Goal: Task Accomplishment & Management: Complete application form

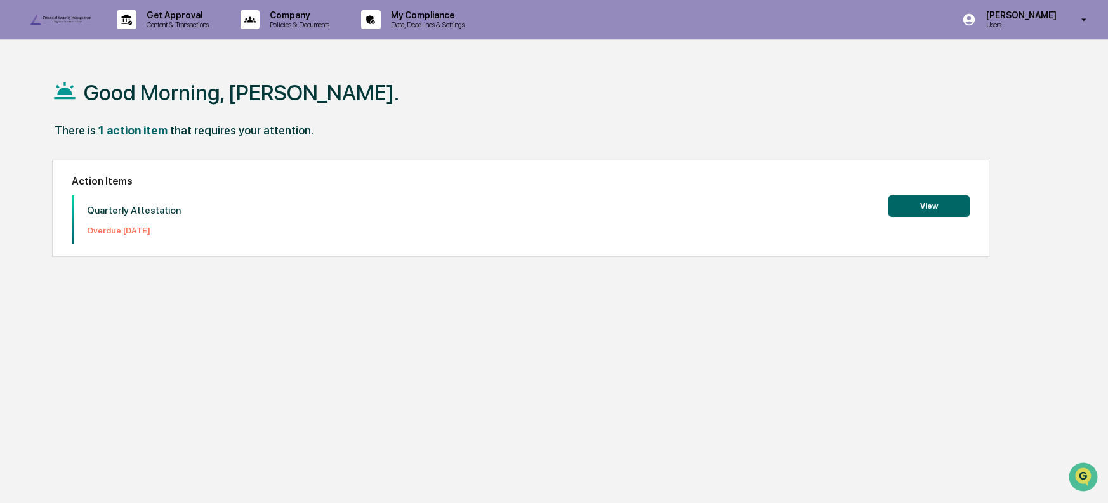
click at [932, 202] on button "View" at bounding box center [928, 206] width 81 height 22
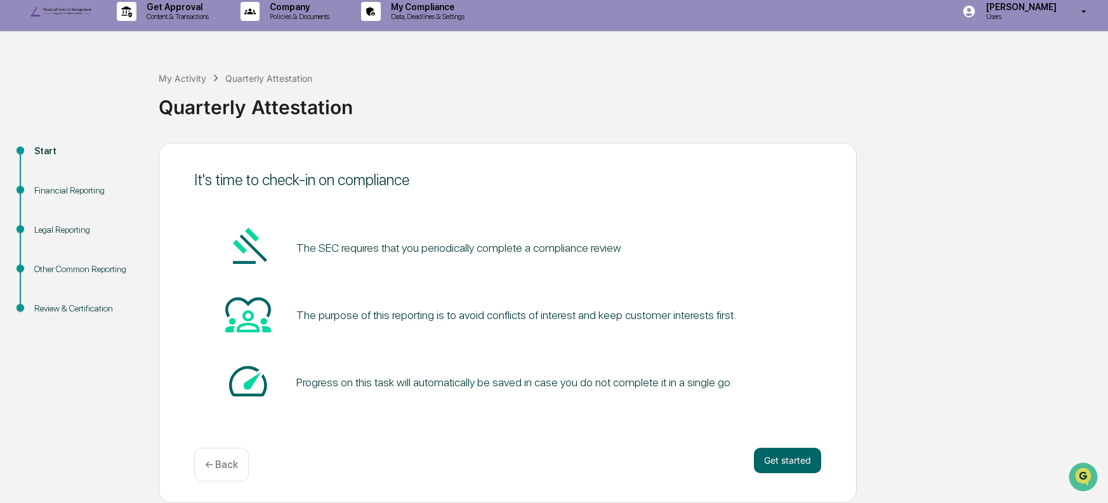
scroll to position [32, 0]
click at [794, 462] on button "Get started" at bounding box center [787, 460] width 67 height 25
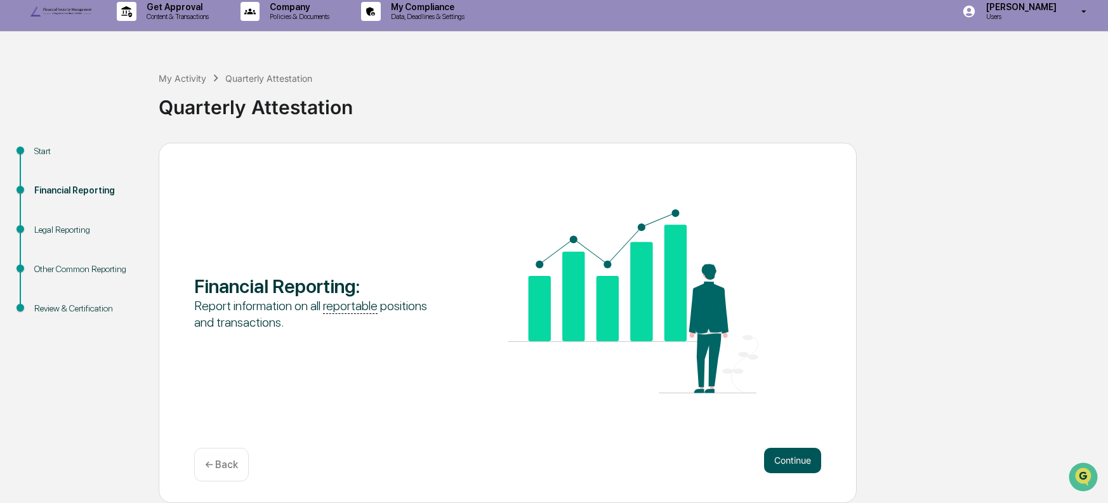
click at [795, 464] on button "Continue" at bounding box center [792, 460] width 57 height 25
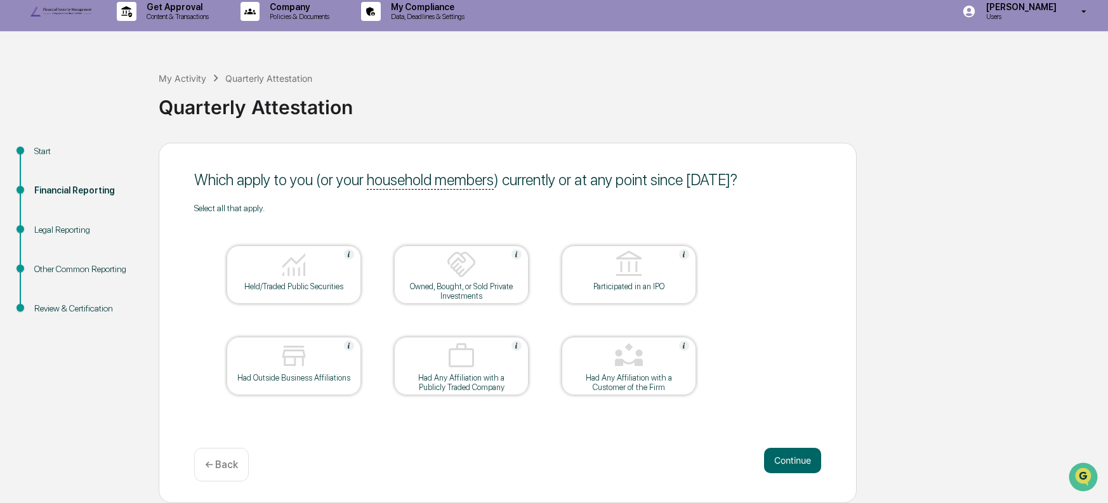
click at [315, 273] on div at bounding box center [293, 265] width 127 height 32
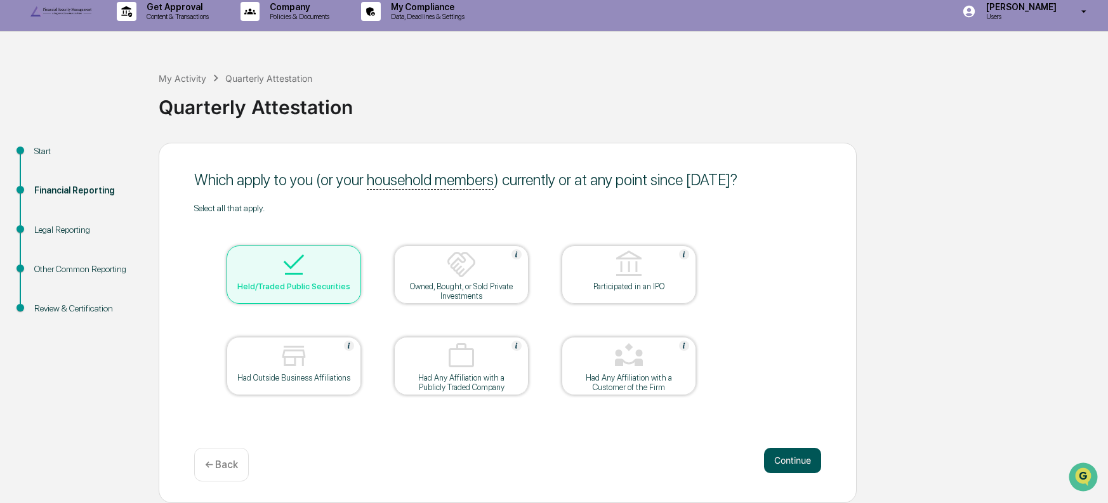
click at [792, 464] on button "Continue" at bounding box center [792, 460] width 57 height 25
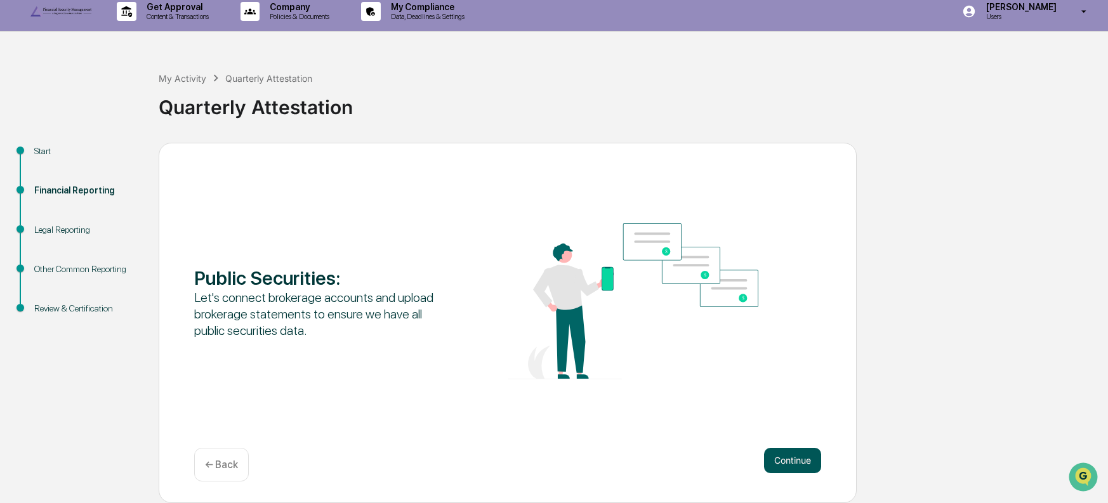
click at [792, 461] on button "Continue" at bounding box center [792, 460] width 57 height 25
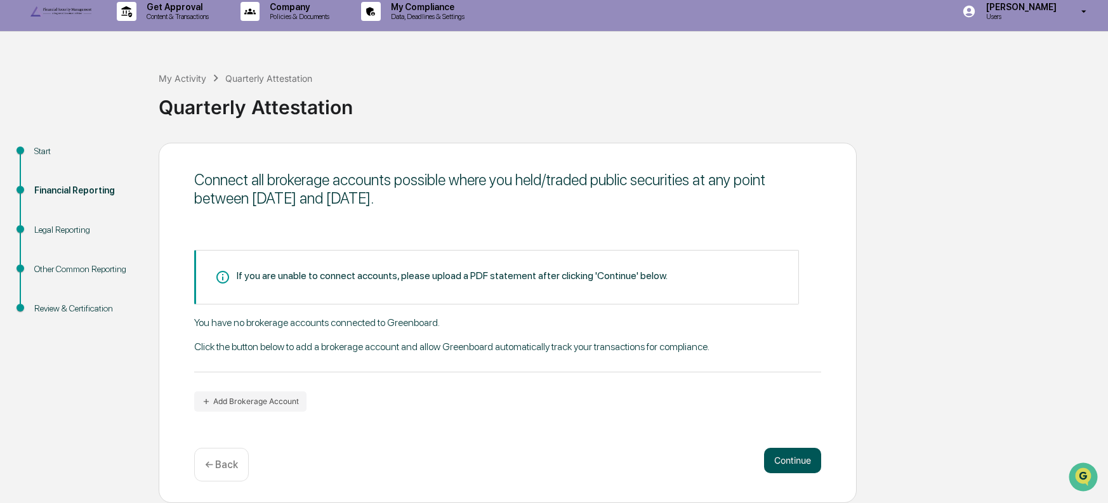
click at [794, 462] on button "Continue" at bounding box center [792, 460] width 57 height 25
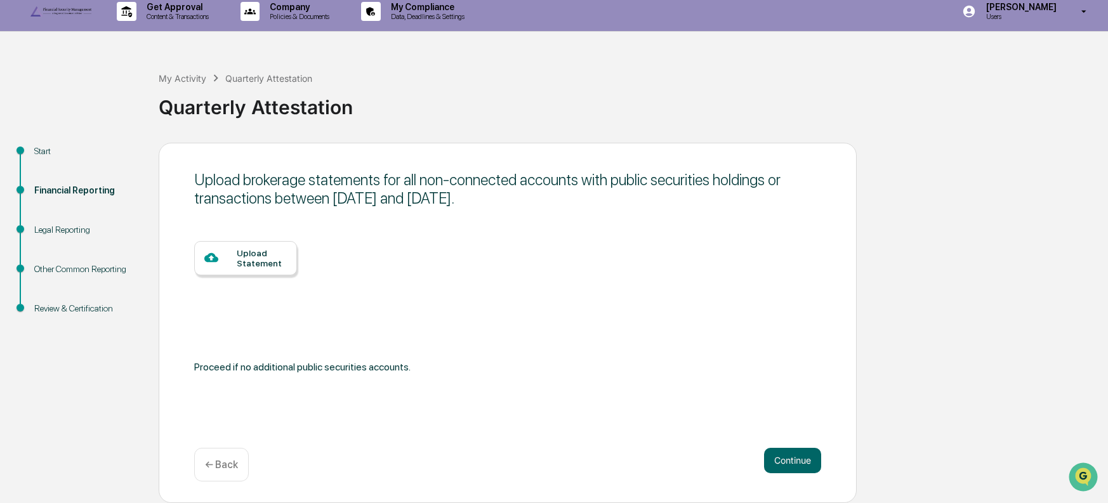
click at [256, 252] on div "Upload Statement" at bounding box center [262, 258] width 50 height 20
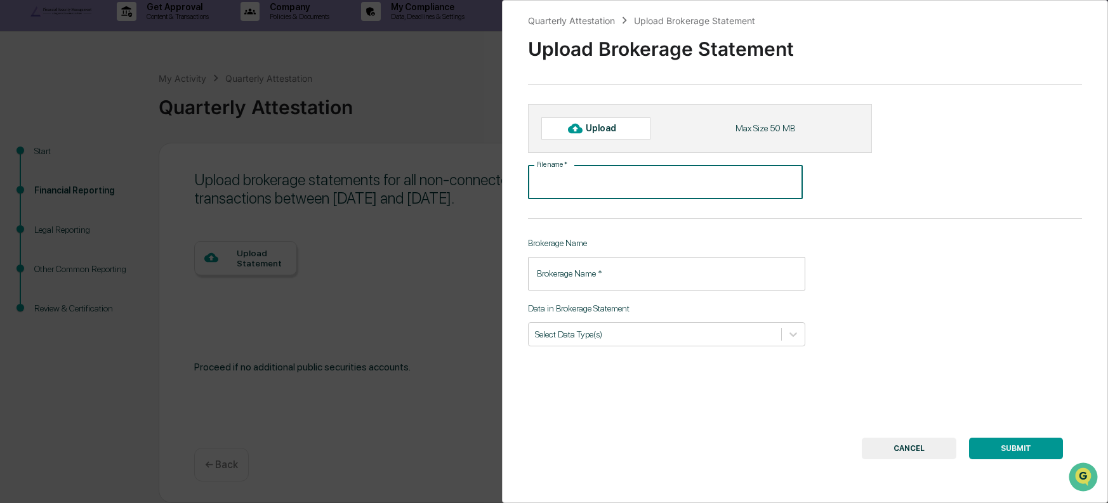
click at [610, 199] on input "File name   *" at bounding box center [665, 183] width 275 height 34
type input "*"
click at [855, 195] on div "File name   * File name   *" at bounding box center [749, 183] width 443 height 34
click at [591, 133] on div "Upload" at bounding box center [606, 128] width 41 height 10
type input "**********"
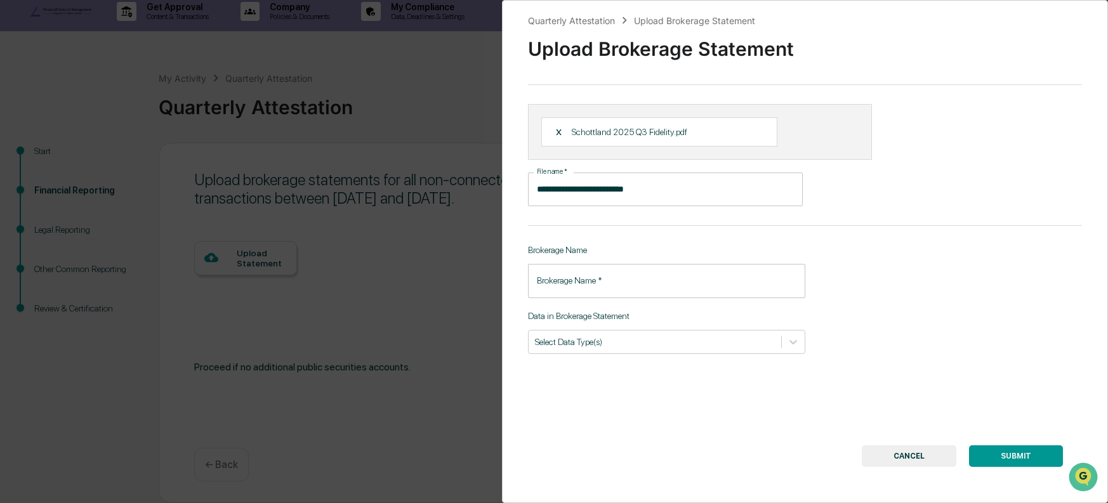
click at [546, 298] on input "Brokerage Name   *" at bounding box center [666, 281] width 277 height 34
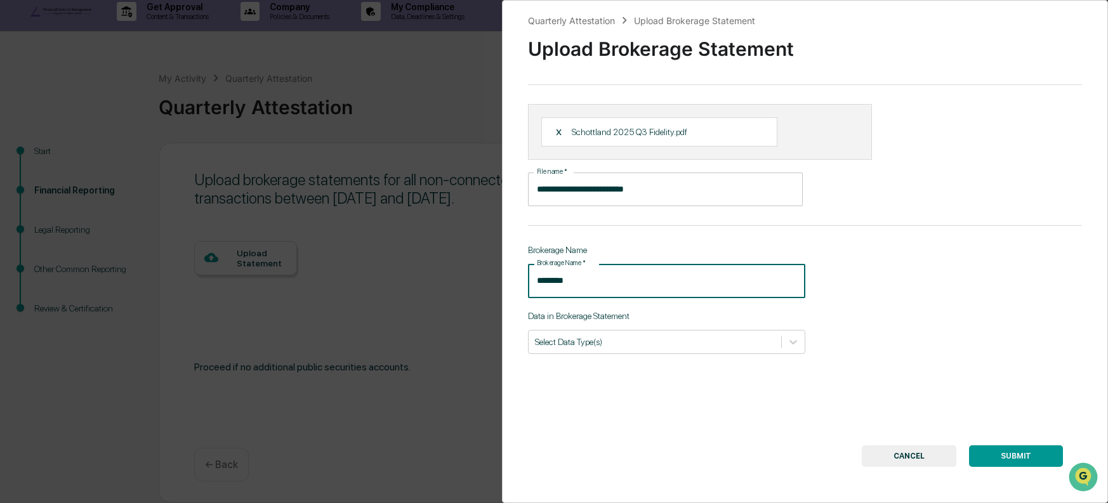
type input "********"
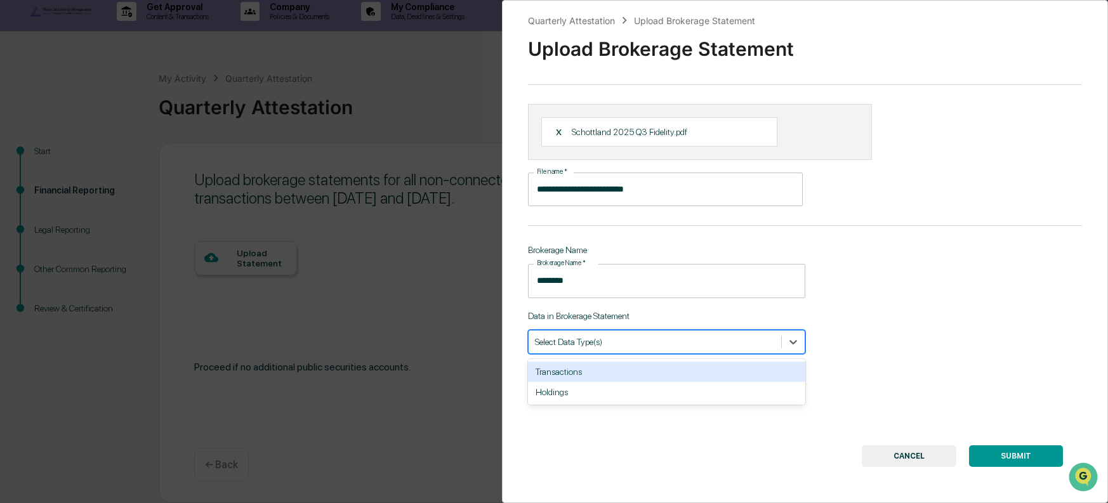
click at [636, 348] on div at bounding box center [655, 342] width 240 height 12
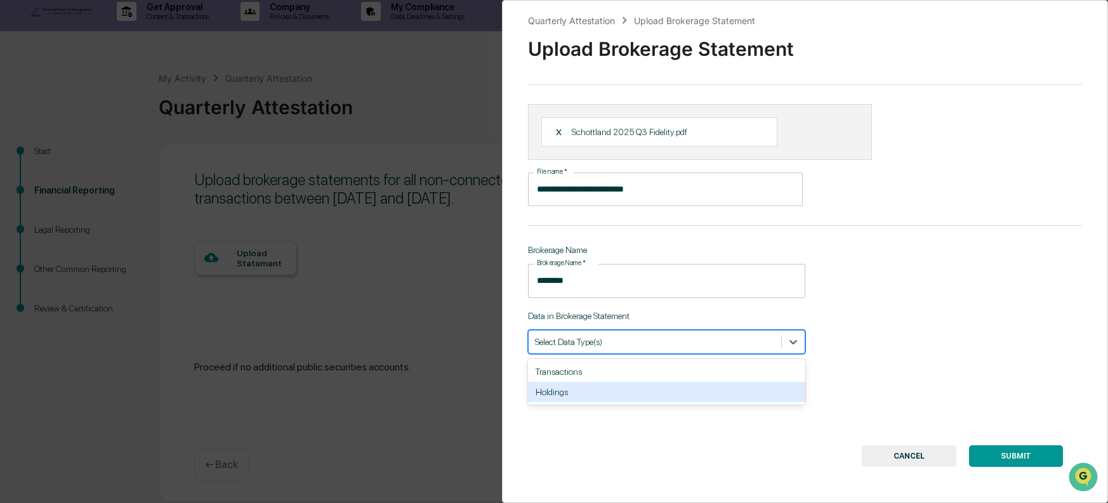
click at [567, 402] on div "Holdings" at bounding box center [666, 392] width 277 height 20
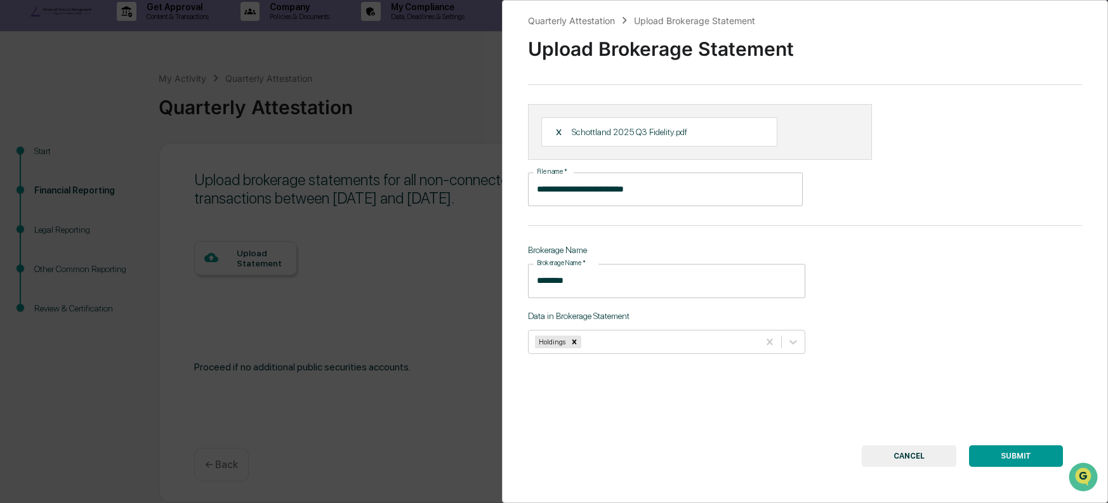
click at [1019, 467] on button "SUBMIT" at bounding box center [1016, 456] width 94 height 22
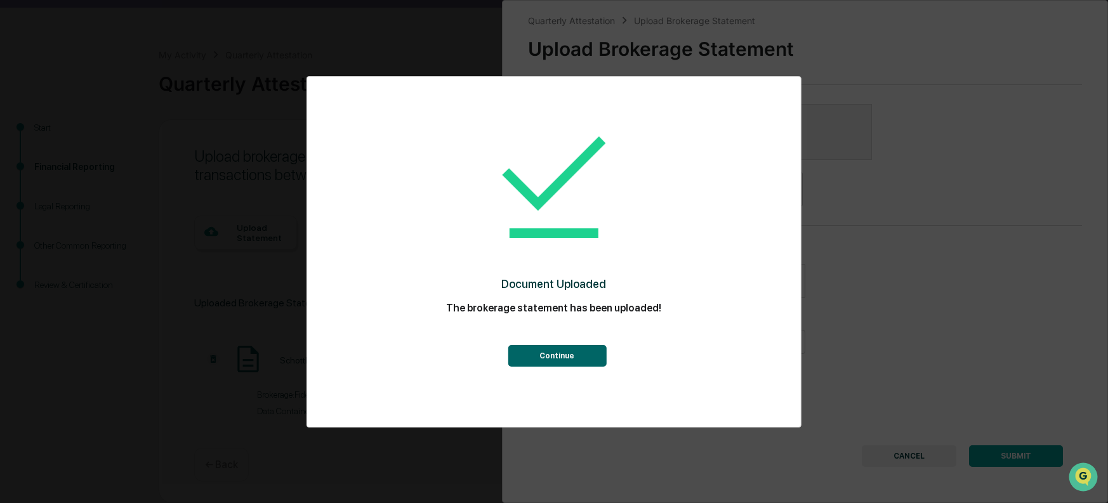
click at [556, 353] on button "Continue" at bounding box center [557, 356] width 98 height 22
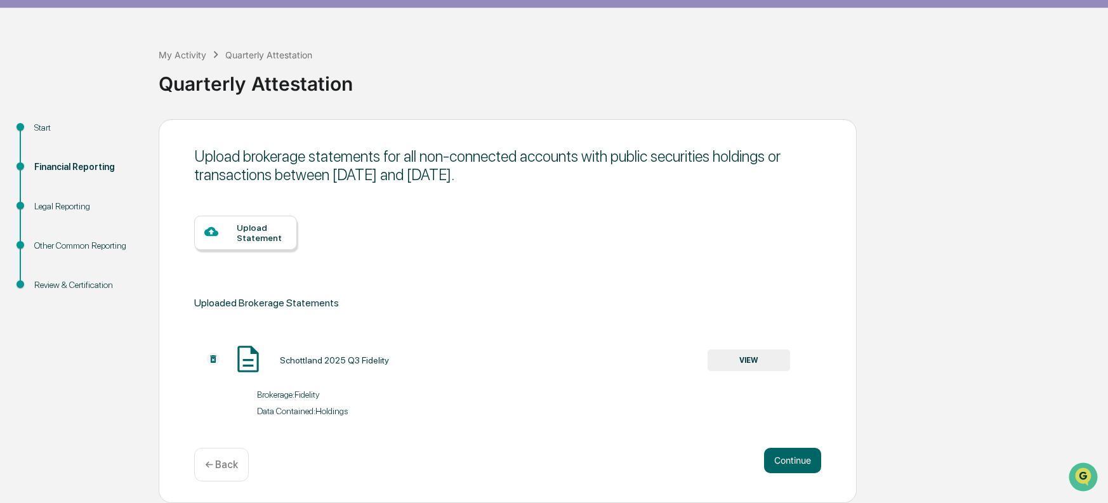
click at [259, 243] on div "Upload Statement" at bounding box center [262, 233] width 50 height 20
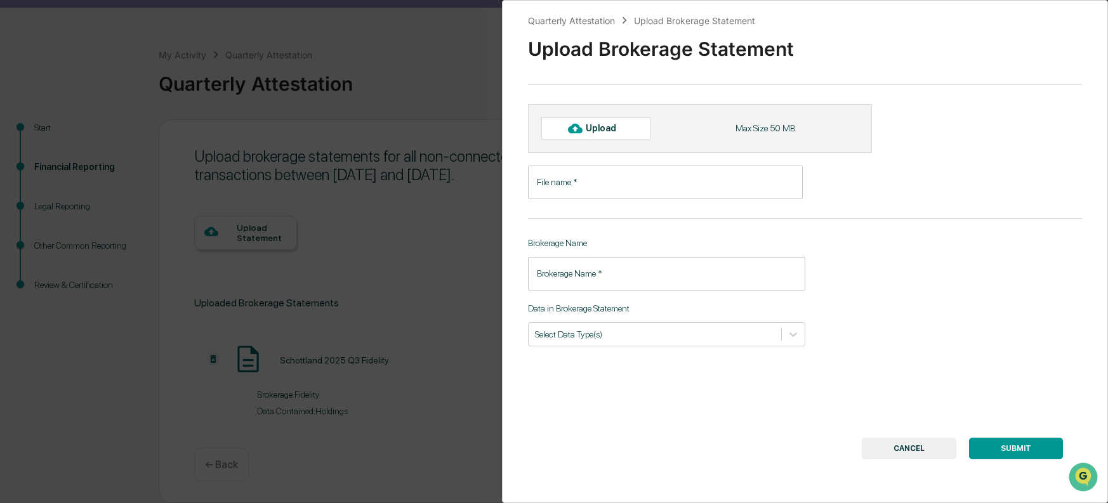
click at [567, 199] on input "File name   *" at bounding box center [665, 183] width 275 height 34
click at [596, 133] on div "Upload" at bounding box center [606, 128] width 41 height 10
type input "**********"
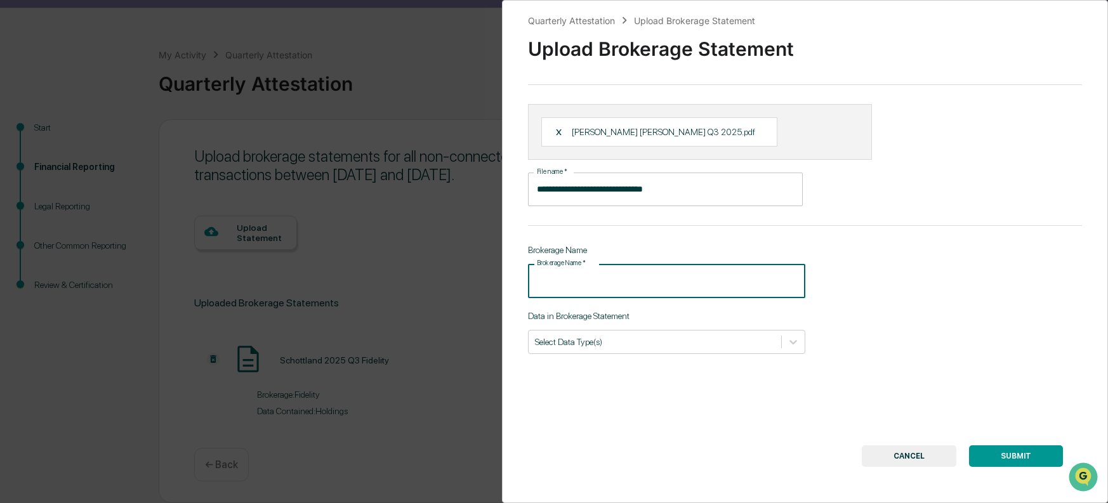
click at [572, 298] on input "Brokerage Name   *" at bounding box center [666, 281] width 277 height 34
type input "**********"
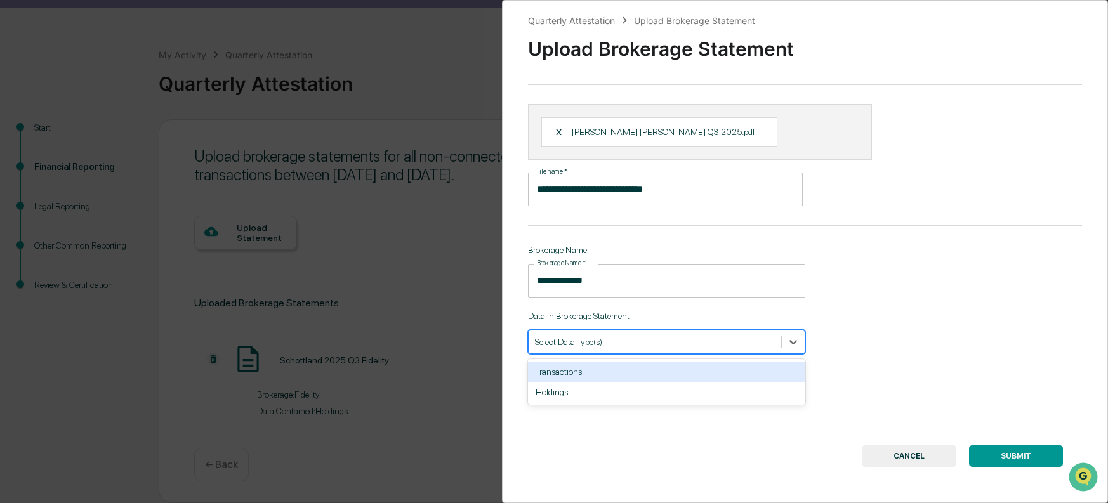
click at [725, 348] on div at bounding box center [655, 342] width 240 height 12
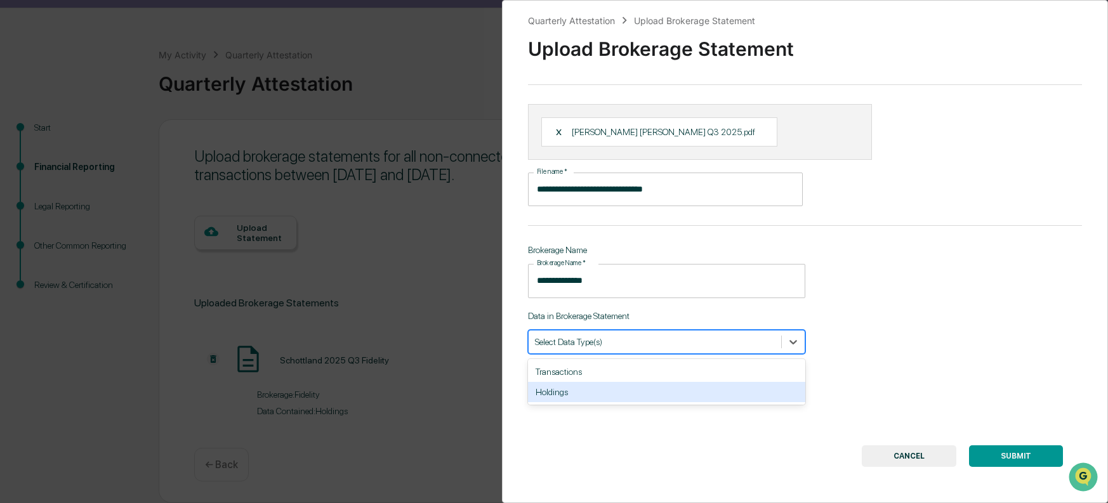
click at [583, 402] on div "Holdings" at bounding box center [666, 392] width 277 height 20
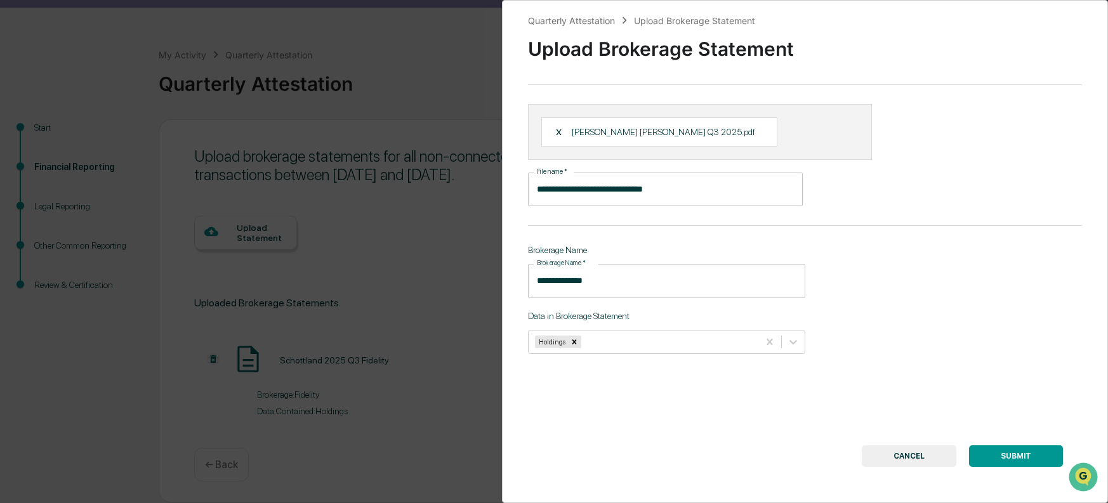
click at [1007, 467] on button "SUBMIT" at bounding box center [1016, 456] width 94 height 22
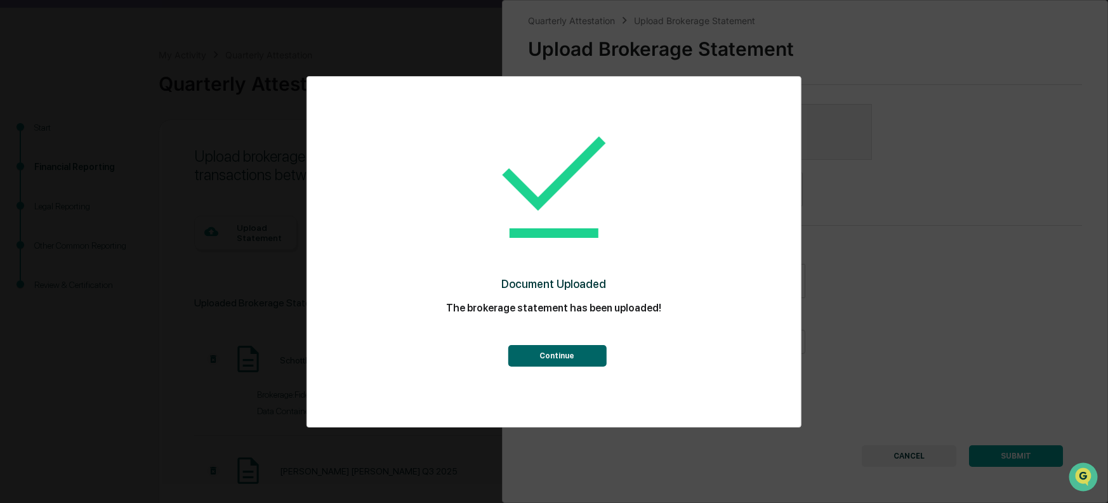
click at [570, 358] on button "Continue" at bounding box center [557, 356] width 98 height 22
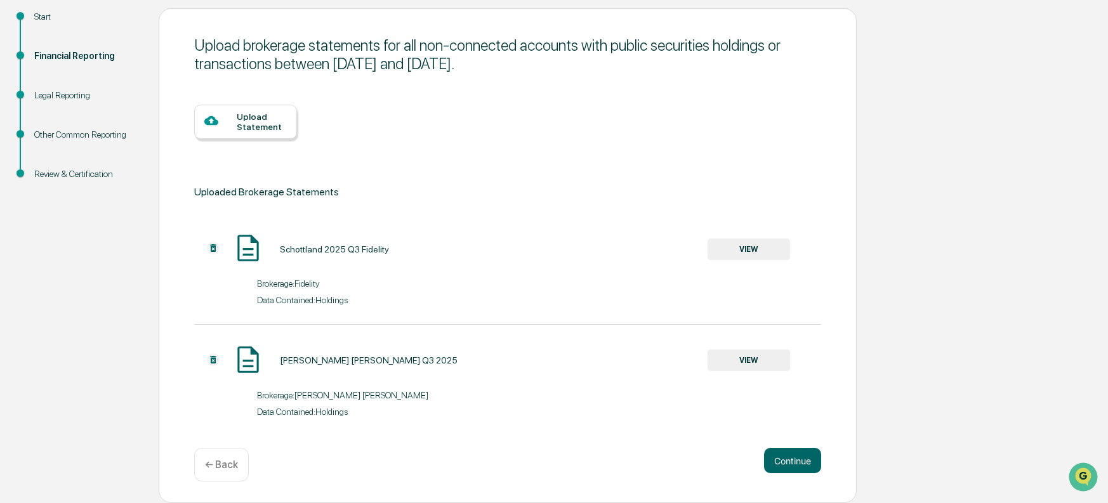
scroll to position [167, 0]
click at [792, 465] on button "Continue" at bounding box center [792, 460] width 57 height 25
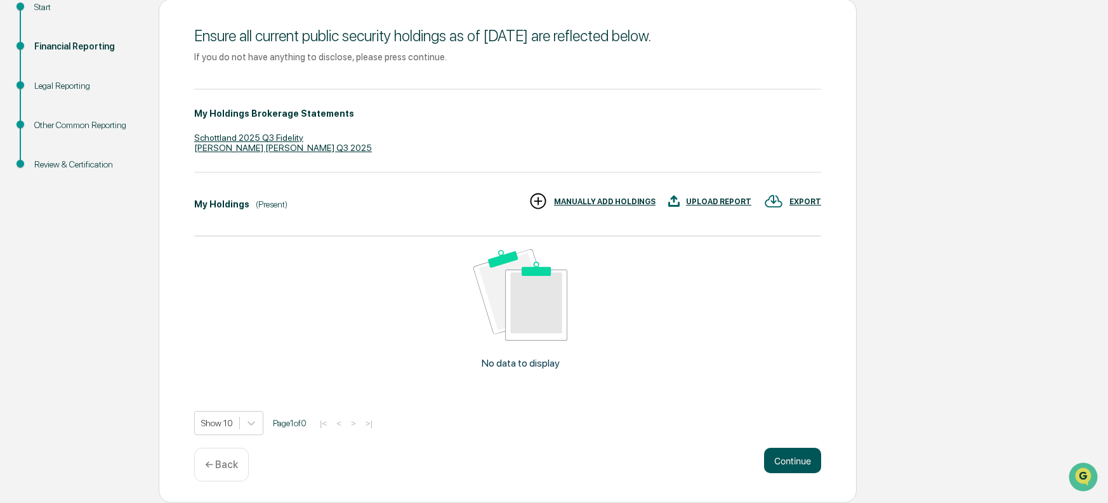
click at [792, 468] on button "Continue" at bounding box center [792, 460] width 57 height 25
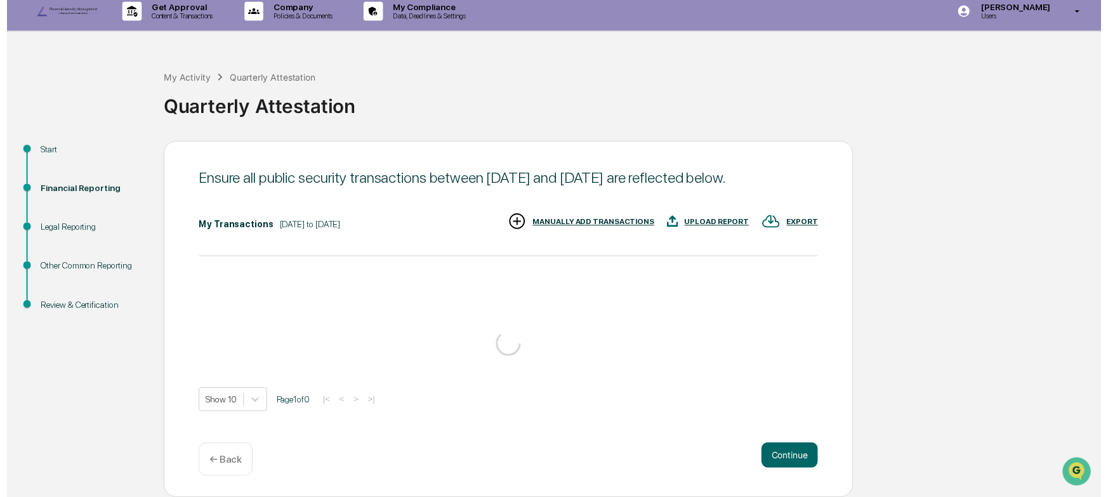
scroll to position [54, 0]
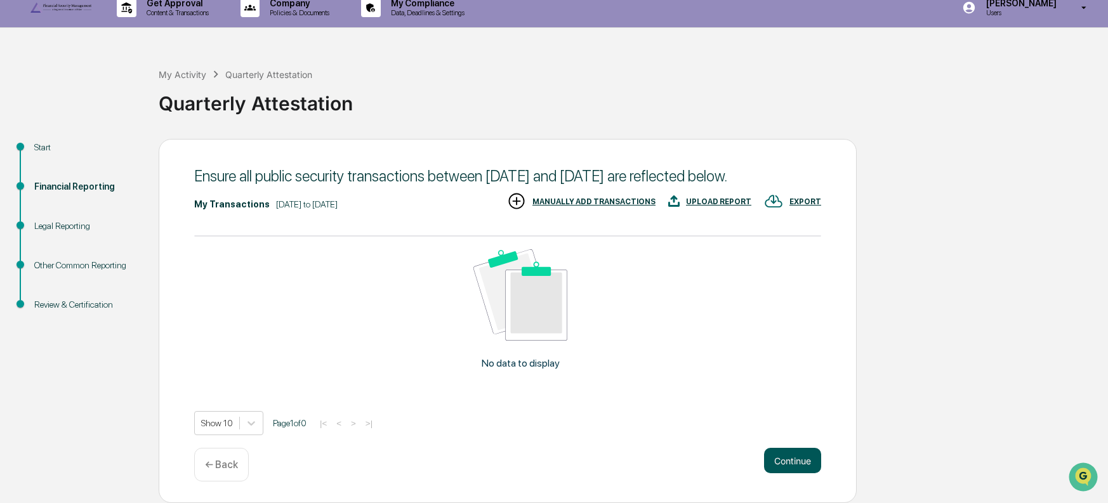
click at [788, 463] on button "Continue" at bounding box center [792, 460] width 57 height 25
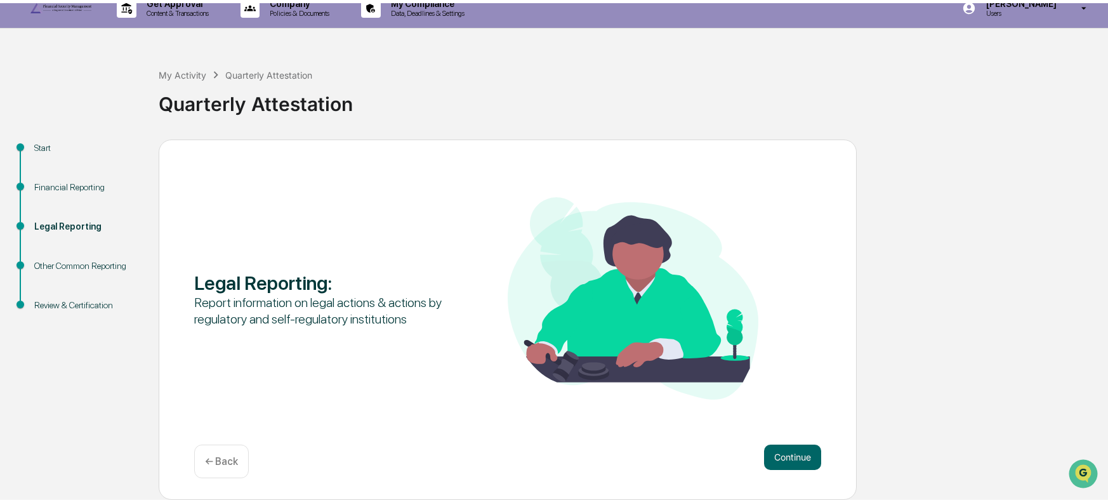
scroll to position [32, 0]
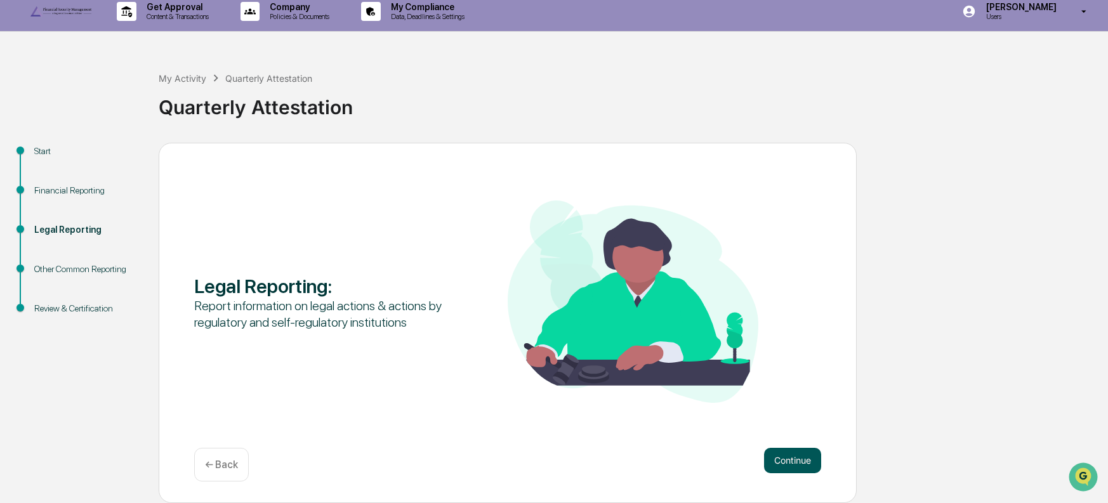
click at [789, 463] on button "Continue" at bounding box center [792, 460] width 57 height 25
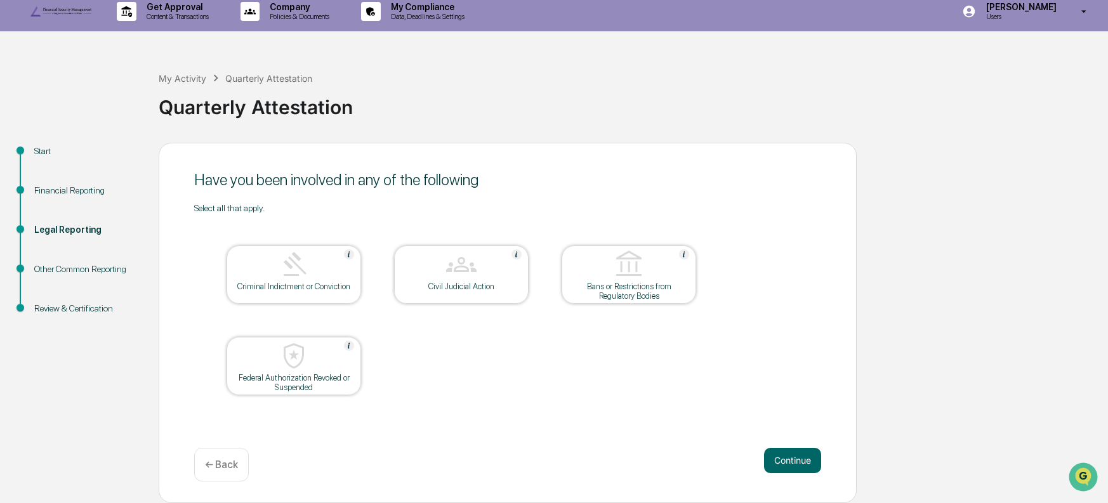
click at [789, 464] on button "Continue" at bounding box center [792, 460] width 57 height 25
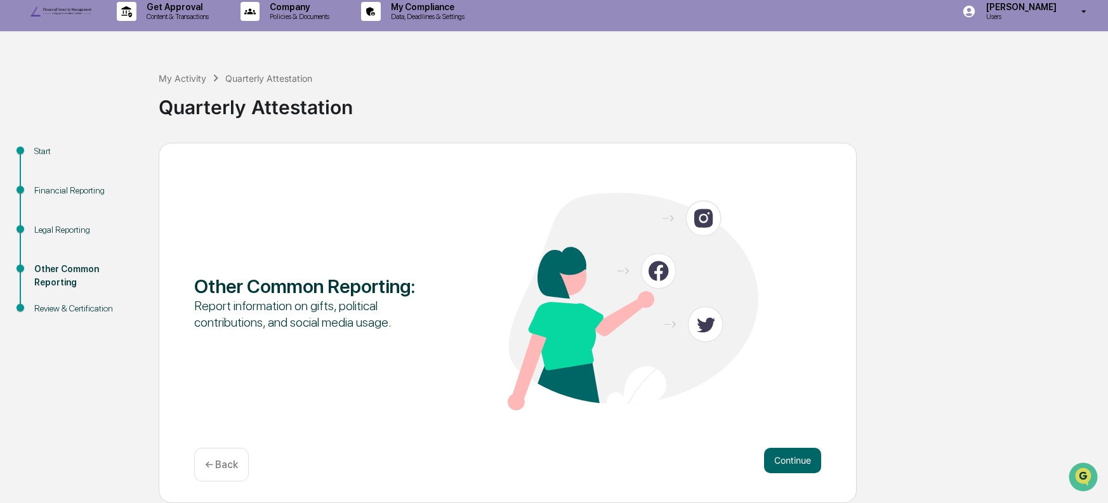
click at [789, 464] on button "Continue" at bounding box center [792, 460] width 57 height 25
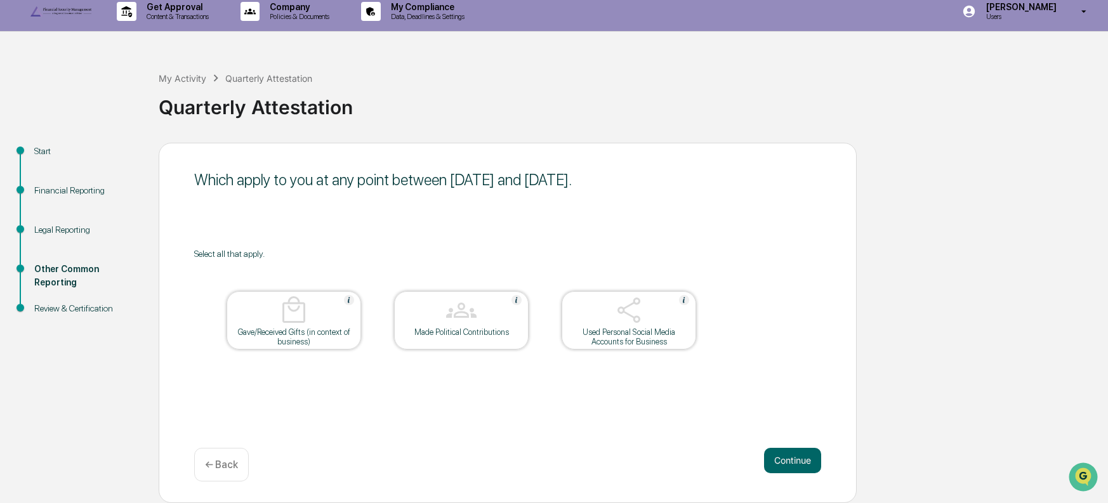
click at [789, 464] on button "Continue" at bounding box center [792, 460] width 57 height 25
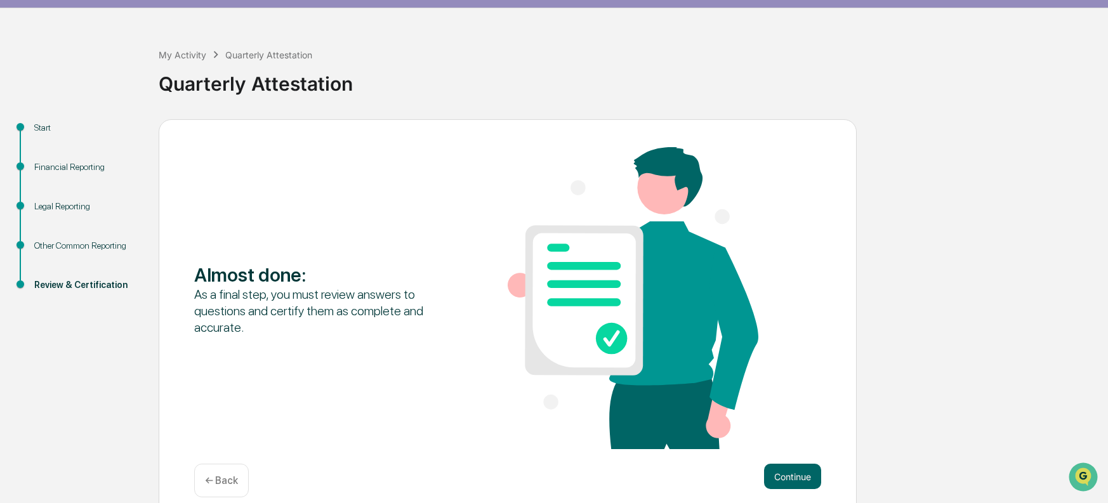
scroll to position [72, 0]
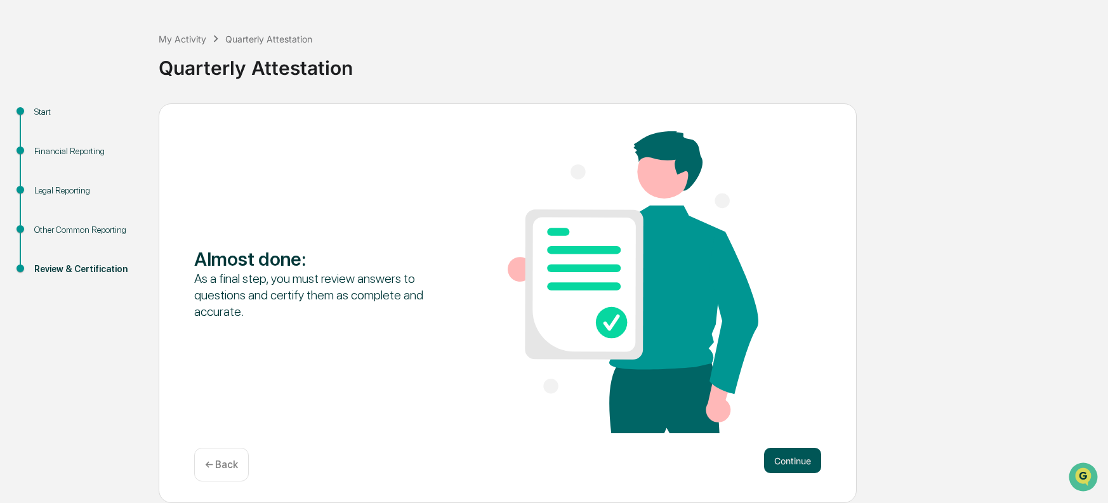
click at [791, 464] on button "Continue" at bounding box center [792, 460] width 57 height 25
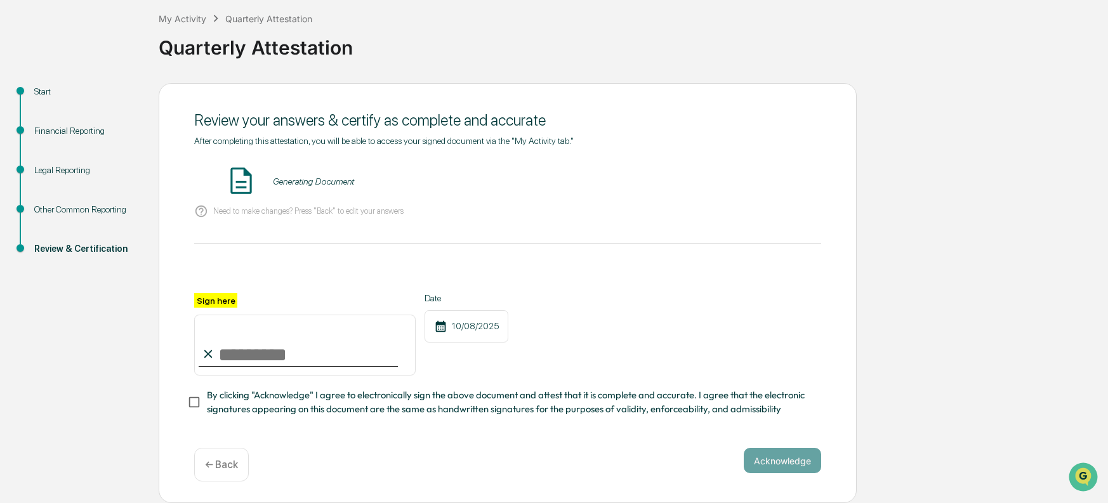
click at [288, 362] on input "Sign here" at bounding box center [304, 345] width 221 height 61
type input "**********"
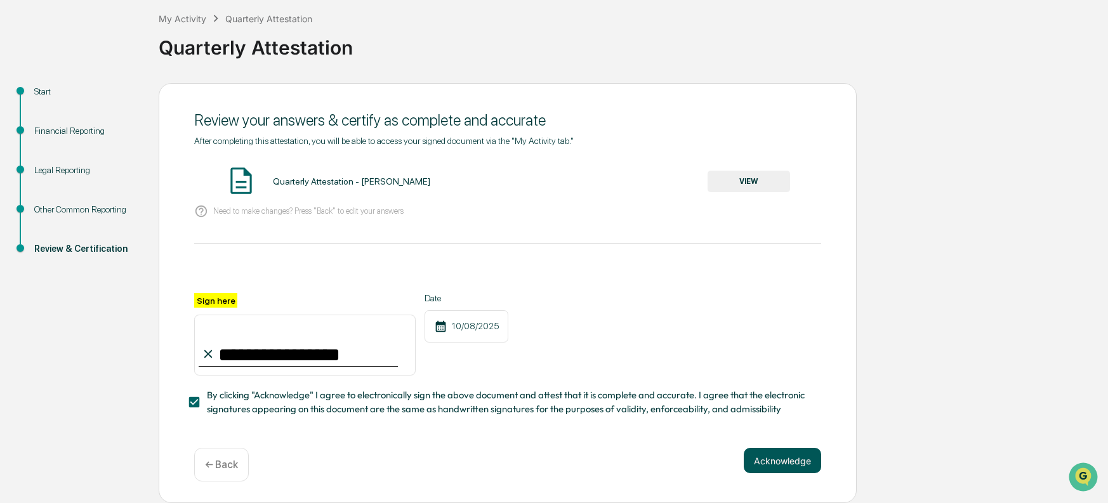
click at [773, 473] on button "Acknowledge" at bounding box center [782, 460] width 77 height 25
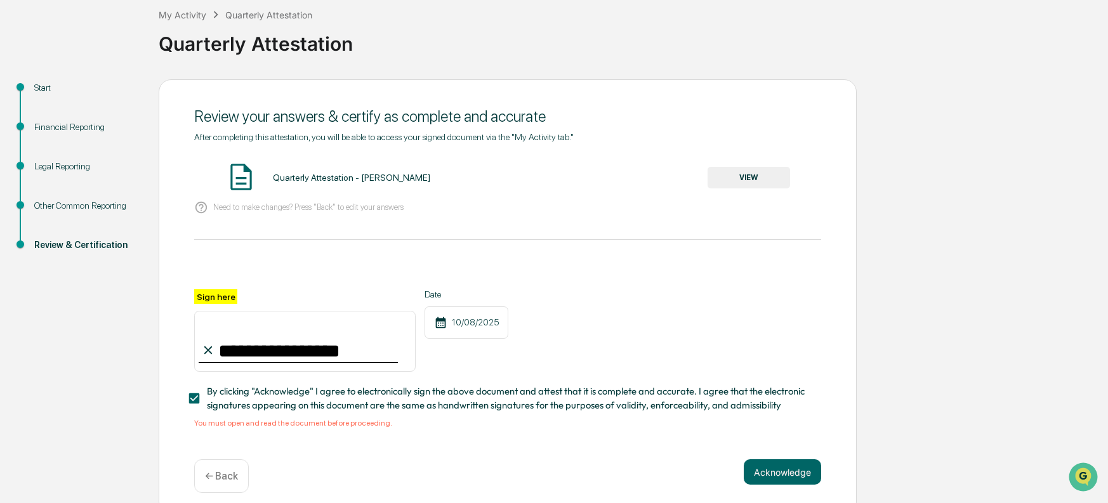
scroll to position [111, 0]
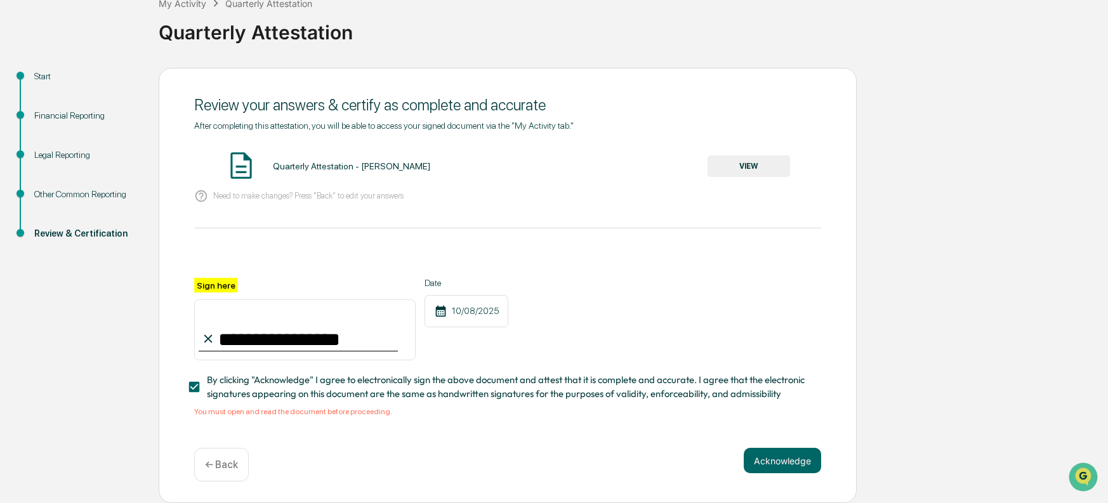
click at [348, 161] on div "Quarterly Attestation - [PERSON_NAME]" at bounding box center [351, 166] width 157 height 10
click at [728, 160] on button "VIEW" at bounding box center [748, 166] width 82 height 22
